Goal: Check status: Check status

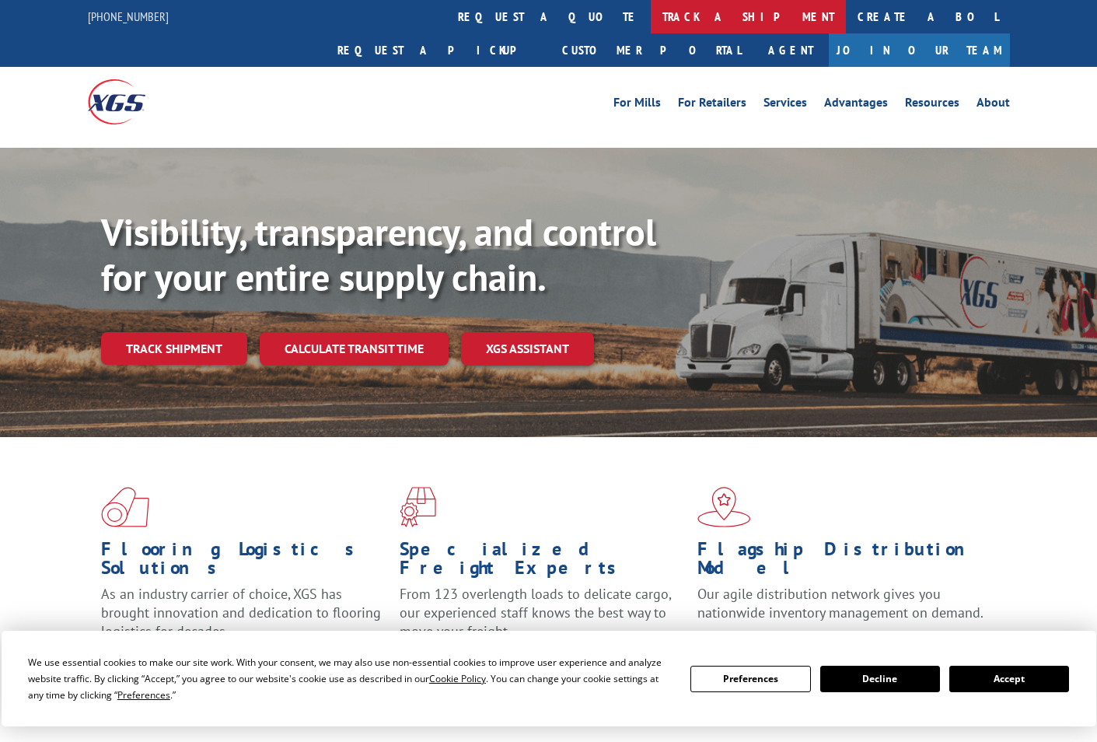
click at [651, 25] on link "track a shipment" at bounding box center [748, 16] width 195 height 33
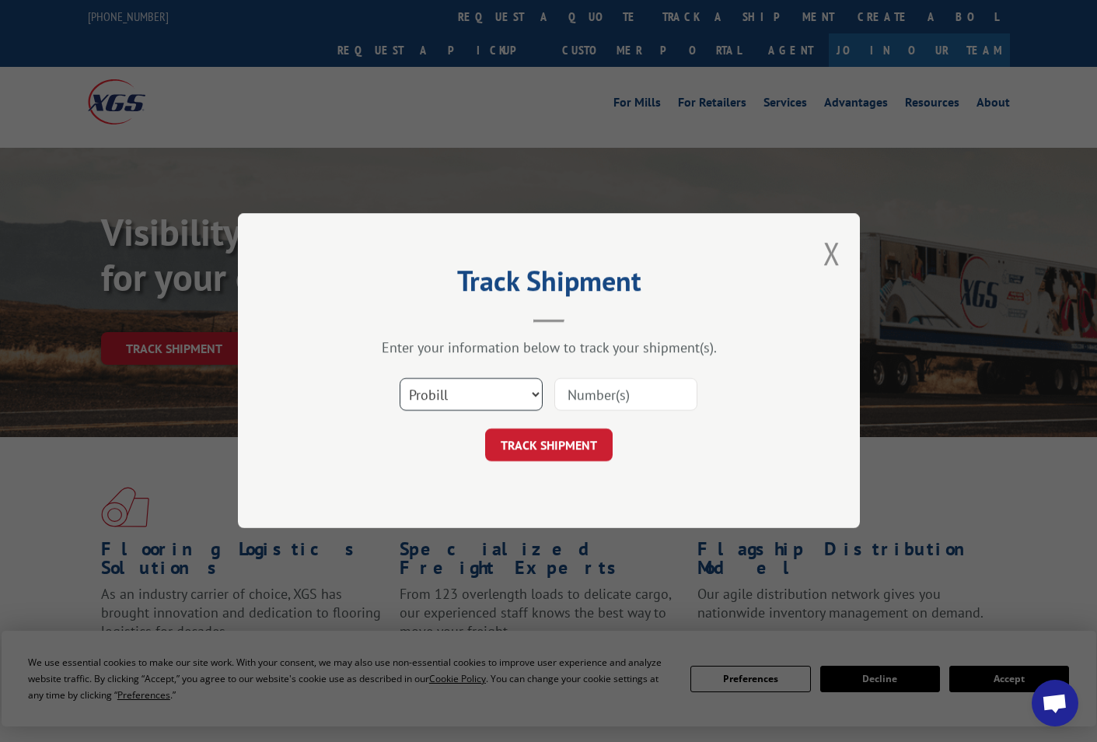
click at [463, 379] on select "Select category... Probill BOL PO" at bounding box center [471, 395] width 143 height 33
select select "po"
click at [400, 379] on select "Select category... Probill BOL PO" at bounding box center [471, 395] width 143 height 33
click at [595, 398] on input at bounding box center [625, 395] width 143 height 33
paste input "02512783"
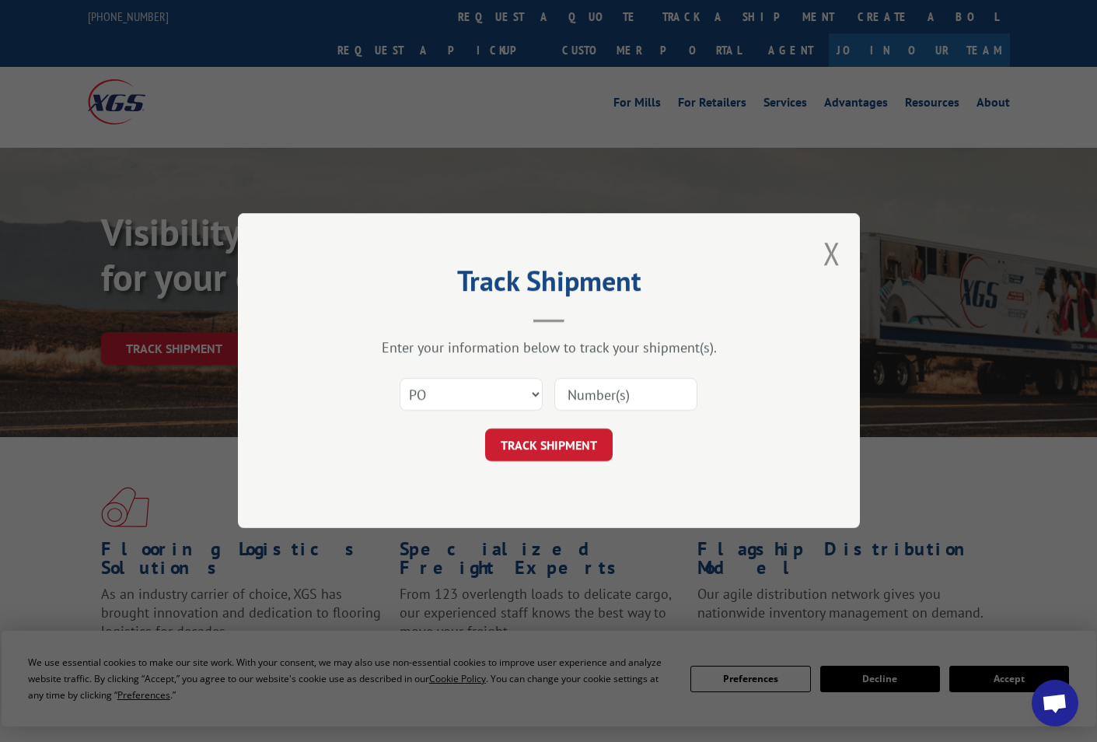
type input "02512783"
click button "TRACK SHIPMENT" at bounding box center [548, 445] width 127 height 33
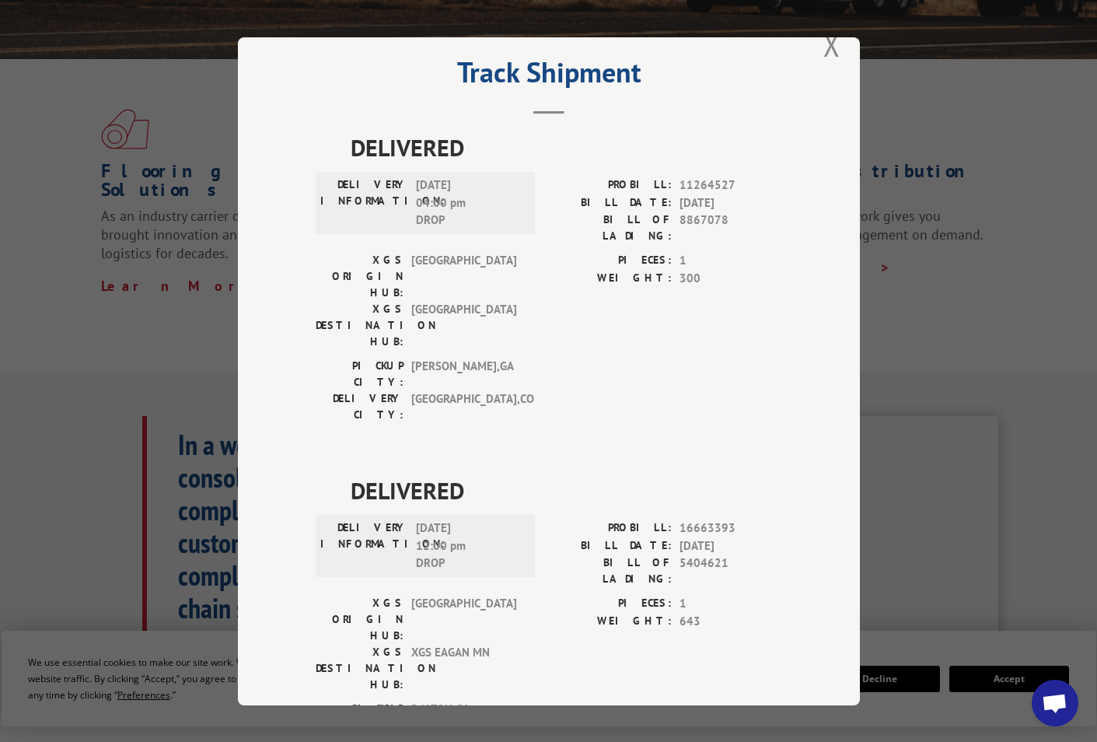
scroll to position [544, 0]
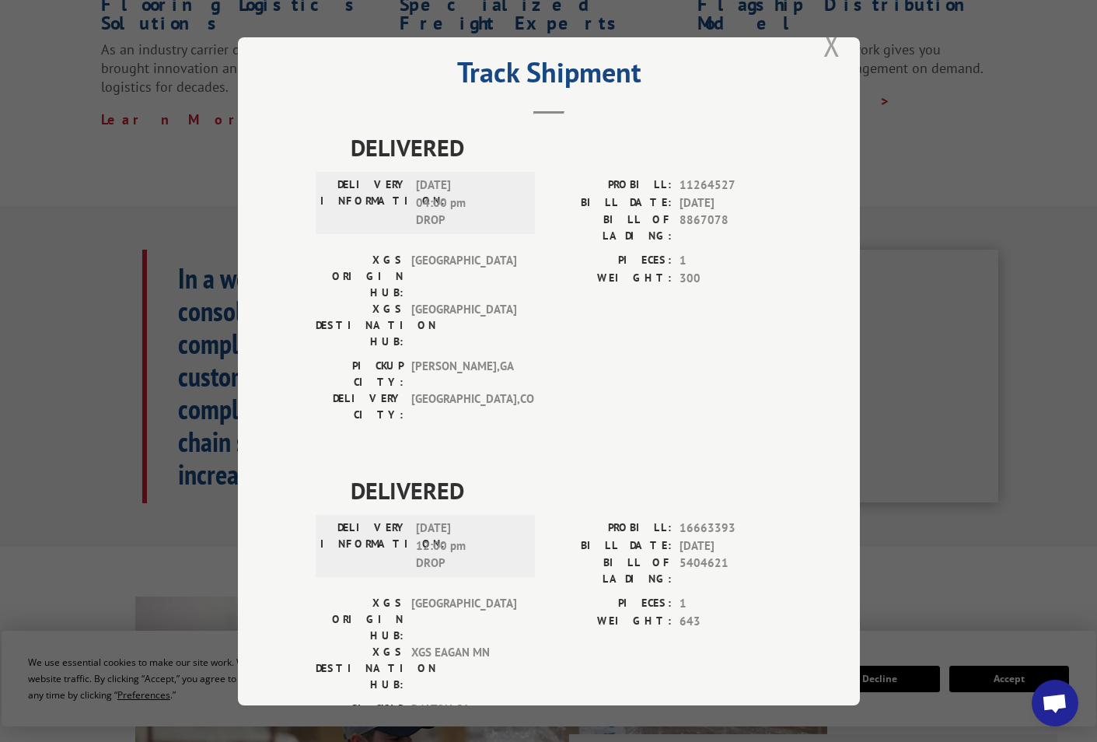
click at [826, 50] on button "Close modal" at bounding box center [831, 44] width 17 height 41
